Goal: Find specific page/section: Find specific page/section

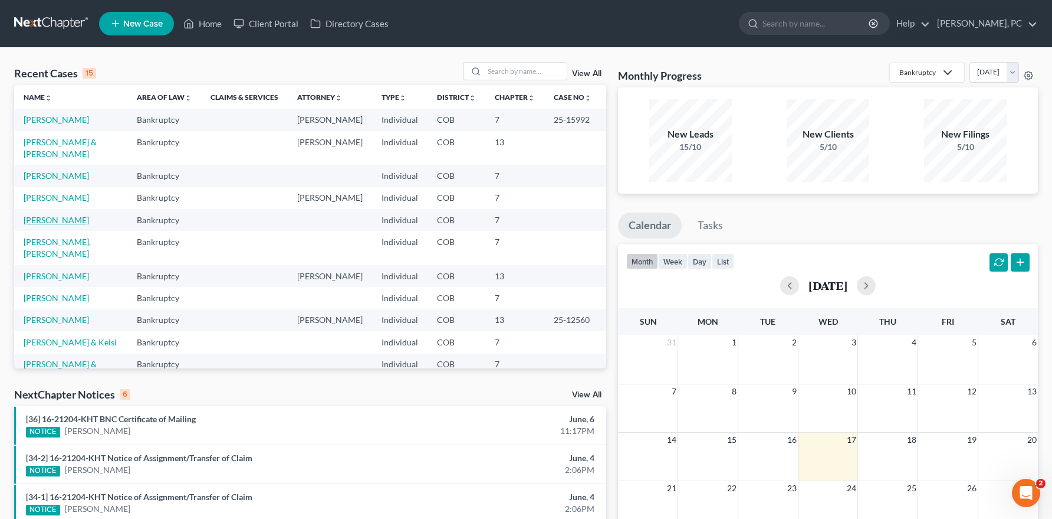
click at [42, 225] on link "[PERSON_NAME]" at bounding box center [56, 220] width 65 height 10
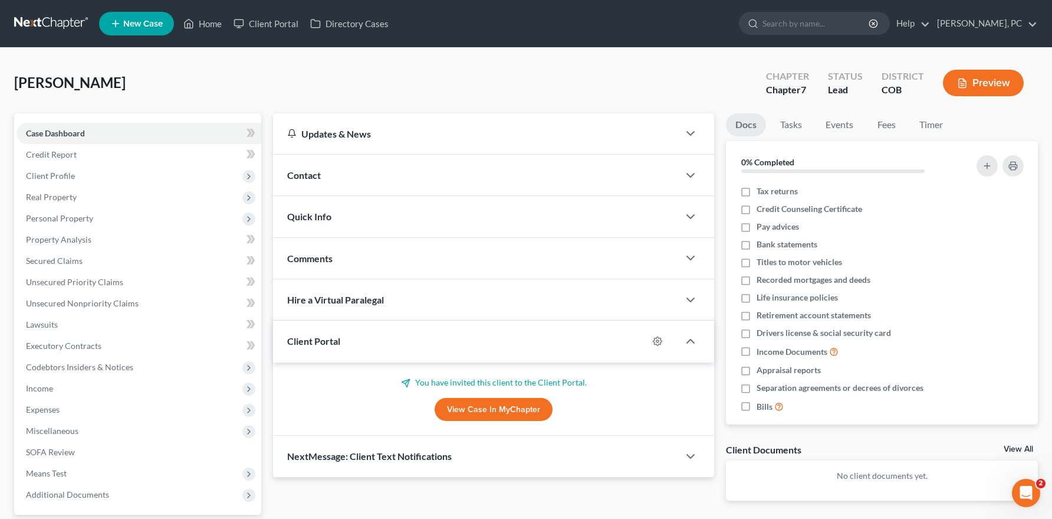
click at [474, 412] on link "View Case in MyChapter" at bounding box center [494, 410] width 118 height 24
click at [480, 405] on link "View Case in MyChapter" at bounding box center [494, 410] width 118 height 24
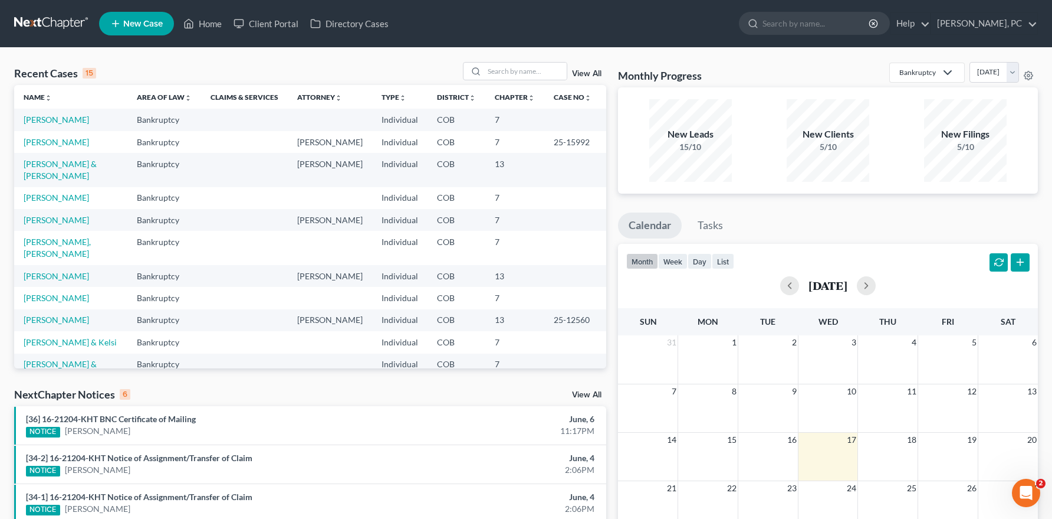
scroll to position [59, 0]
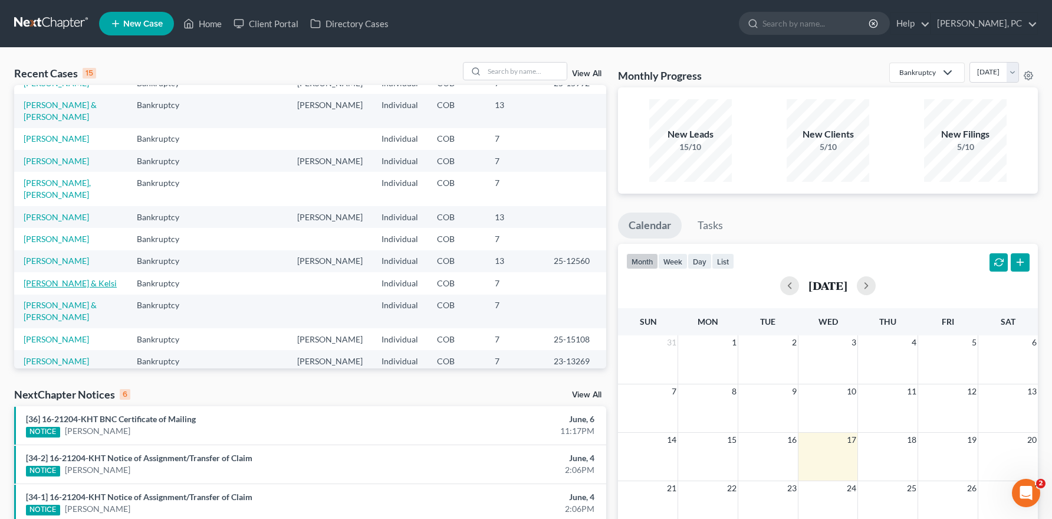
click at [94, 288] on link "[PERSON_NAME] & Kelsi" at bounding box center [70, 283] width 93 height 10
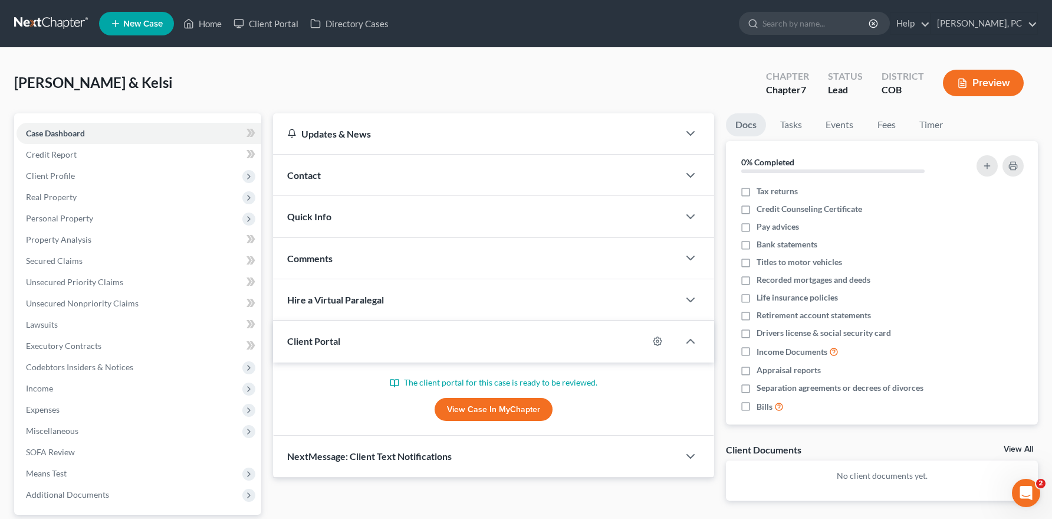
click at [496, 404] on link "View Case in MyChapter" at bounding box center [494, 410] width 118 height 24
click at [466, 409] on link "View Case in MyChapter" at bounding box center [494, 410] width 118 height 24
